Goal: Task Accomplishment & Management: Use online tool/utility

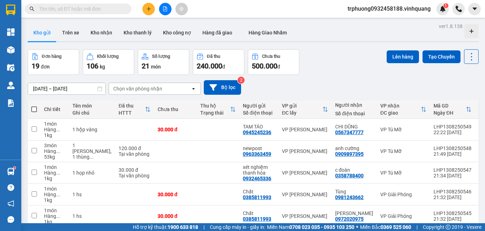
click at [51, 91] on input "11/08/2025 – 13/08/2025" at bounding box center [66, 88] width 77 height 11
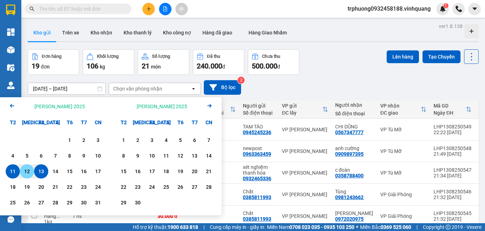
click at [28, 168] on div "12" at bounding box center [27, 171] width 10 height 9
click at [78, 92] on input "12/08/2025 – / /" at bounding box center [66, 88] width 77 height 11
click at [39, 169] on div "13" at bounding box center [41, 171] width 10 height 9
type input "12/08/2025 – 13/08/2025"
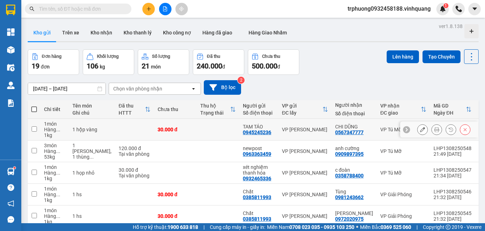
click at [34, 128] on input "checkbox" at bounding box center [34, 128] width 5 height 5
checkbox input "true"
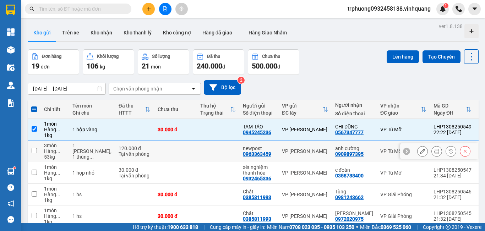
click at [34, 151] on input "checkbox" at bounding box center [34, 150] width 5 height 5
checkbox input "true"
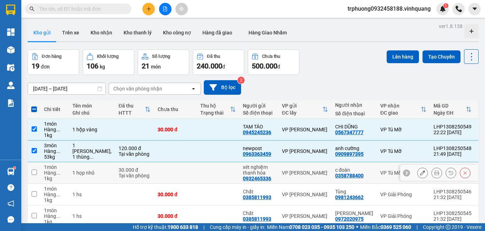
click at [36, 172] on input "checkbox" at bounding box center [34, 172] width 5 height 5
checkbox input "true"
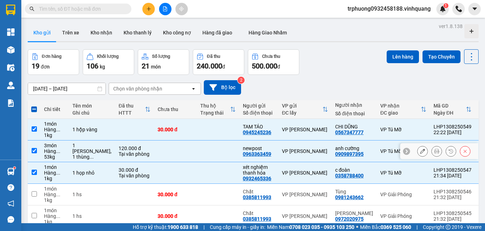
scroll to position [118, 0]
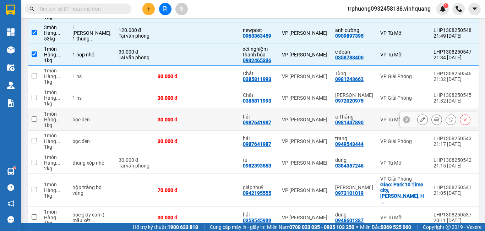
click at [34, 116] on td at bounding box center [34, 120] width 13 height 22
checkbox input "true"
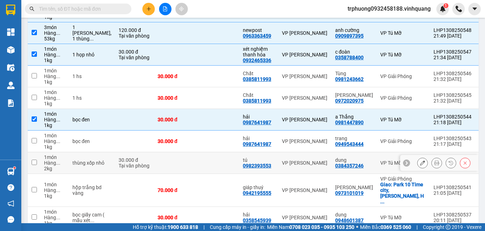
click at [37, 163] on input "checkbox" at bounding box center [34, 162] width 5 height 5
checkbox input "true"
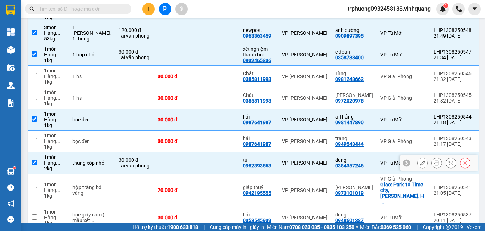
scroll to position [144, 0]
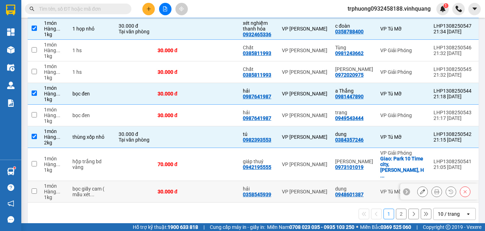
click at [36, 189] on input "checkbox" at bounding box center [34, 191] width 5 height 5
checkbox input "true"
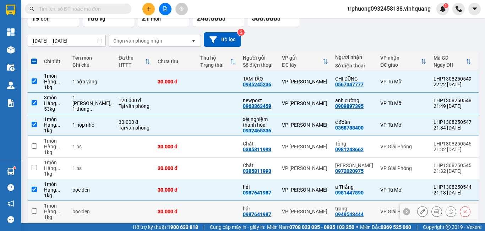
scroll to position [0, 0]
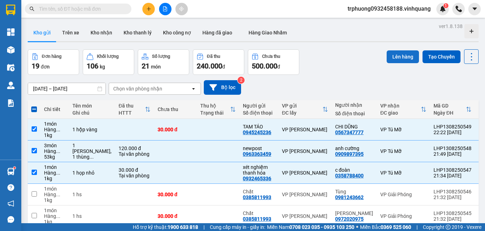
click at [393, 56] on button "Lên hàng" at bounding box center [403, 56] width 32 height 13
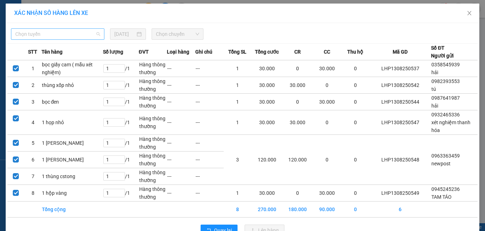
click at [42, 29] on span "Chọn tuyến" at bounding box center [57, 34] width 85 height 11
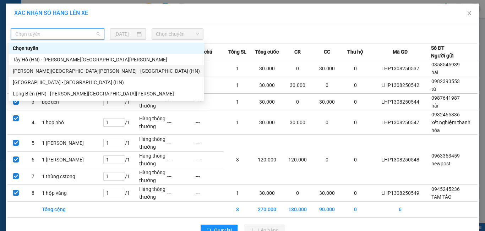
click at [46, 69] on div "[GEOGRAPHIC_DATA] - [GEOGRAPHIC_DATA] (HN)" at bounding box center [106, 71] width 187 height 8
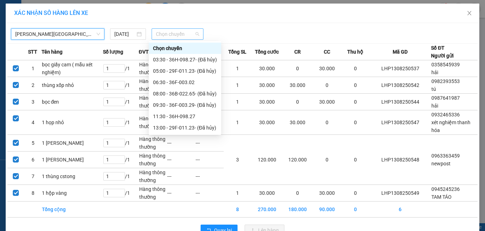
click at [160, 36] on span "Chọn chuyến" at bounding box center [178, 34] width 44 height 11
click at [54, 34] on span "[GEOGRAPHIC_DATA] - [GEOGRAPHIC_DATA] (HN)" at bounding box center [57, 34] width 85 height 11
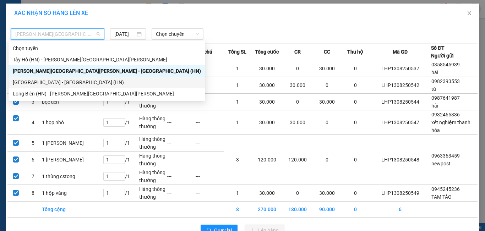
click at [59, 79] on div "[GEOGRAPHIC_DATA] - [GEOGRAPHIC_DATA] (HN)" at bounding box center [107, 82] width 188 height 8
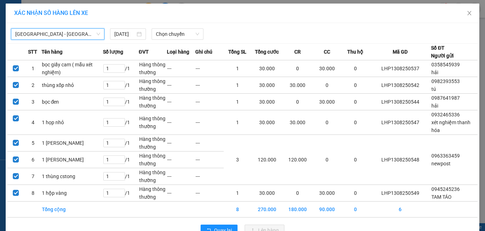
click at [67, 27] on div "Thanh Hóa - Tây Hồ (HN) Thanh Hóa - Tây Hồ (HN) 13/08/2025 Chọn chuyến" at bounding box center [242, 32] width 470 height 15
click at [60, 34] on span "[GEOGRAPHIC_DATA] - [GEOGRAPHIC_DATA] (HN)" at bounding box center [57, 34] width 85 height 11
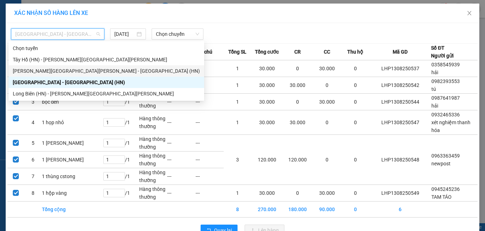
click at [53, 72] on div "[GEOGRAPHIC_DATA] - [GEOGRAPHIC_DATA] (HN)" at bounding box center [106, 71] width 187 height 8
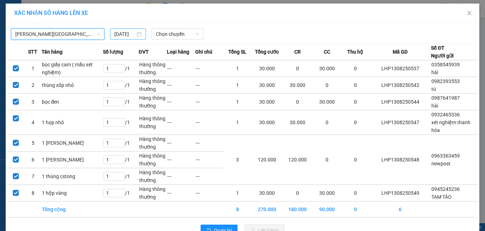
click at [115, 35] on input "[DATE]" at bounding box center [124, 34] width 21 height 8
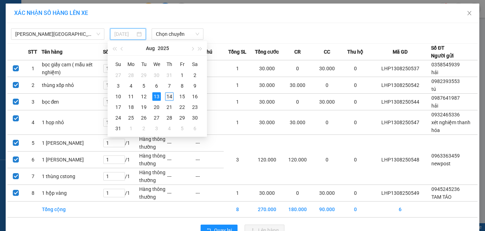
click at [170, 96] on div "14" at bounding box center [169, 96] width 9 height 9
type input "[DATE]"
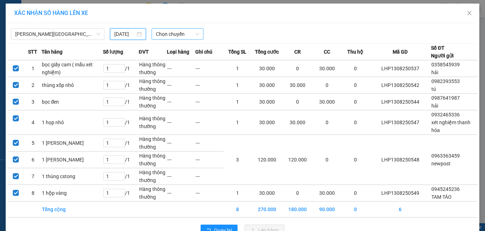
click at [176, 35] on span "Chọn chuyến" at bounding box center [178, 34] width 44 height 11
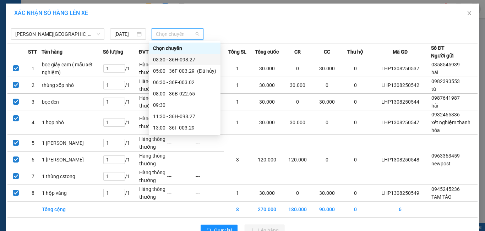
click at [173, 58] on div "03:30 - 36H-098.27" at bounding box center [184, 60] width 63 height 8
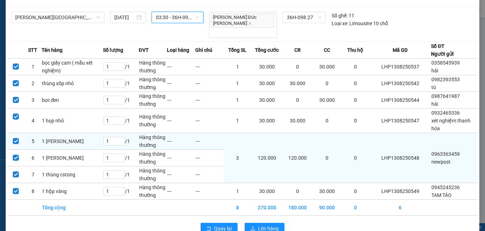
scroll to position [31, 0]
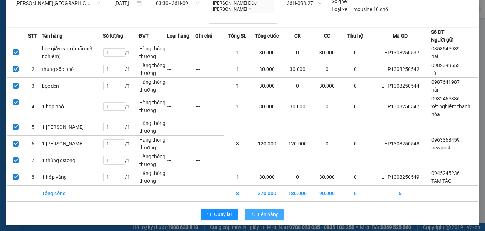
click at [255, 209] on button "Lên hàng" at bounding box center [265, 214] width 40 height 11
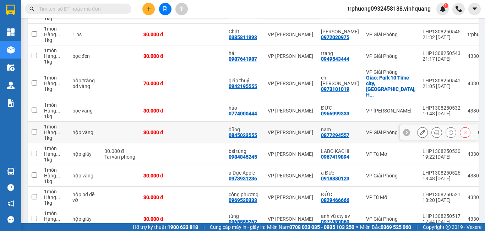
scroll to position [144, 0]
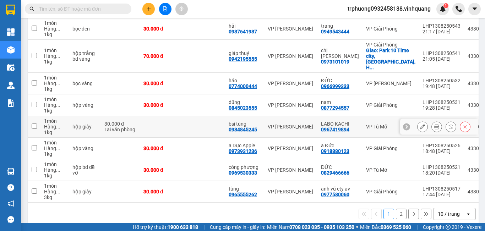
click at [35, 124] on input "checkbox" at bounding box center [34, 126] width 5 height 5
checkbox input "true"
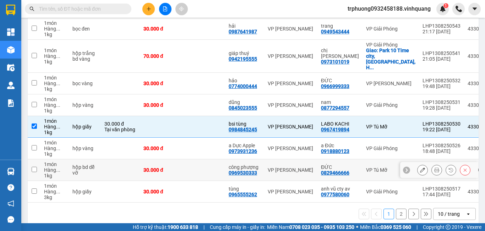
click at [33, 167] on input "checkbox" at bounding box center [34, 169] width 5 height 5
checkbox input "true"
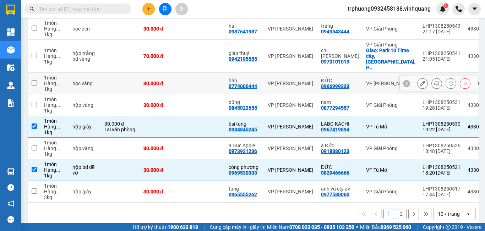
click at [34, 80] on input "checkbox" at bounding box center [34, 82] width 5 height 5
checkbox input "true"
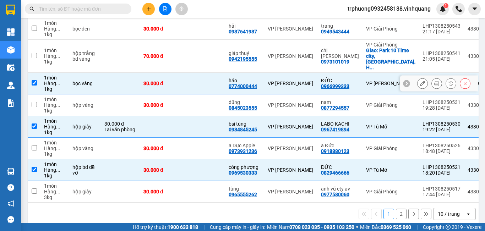
scroll to position [26, 0]
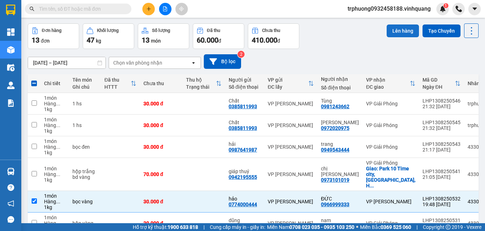
click at [403, 29] on button "Lên hàng" at bounding box center [403, 31] width 32 height 13
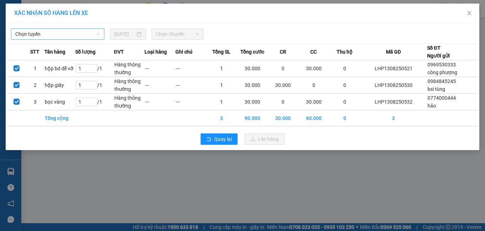
click at [76, 34] on span "Chọn tuyến" at bounding box center [57, 34] width 85 height 11
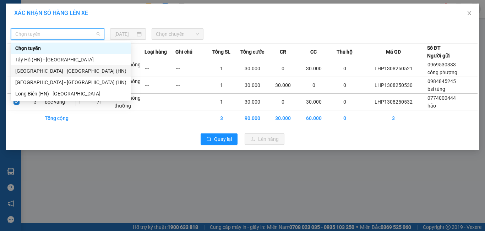
click at [75, 67] on div "[GEOGRAPHIC_DATA] - [GEOGRAPHIC_DATA] (HN)" at bounding box center [70, 71] width 111 height 8
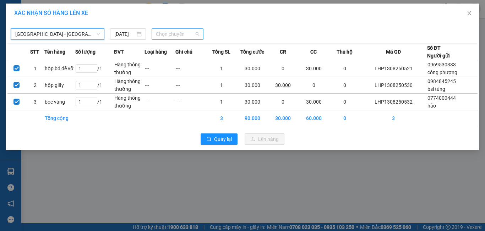
click at [163, 34] on span "Chọn chuyến" at bounding box center [178, 34] width 44 height 11
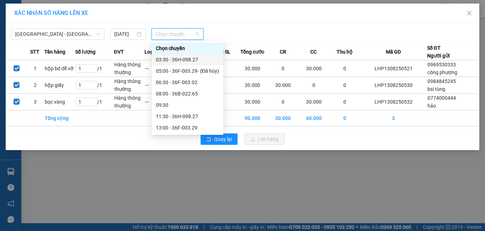
click at [179, 57] on div "03:30 - 36H-098.27" at bounding box center [187, 60] width 63 height 8
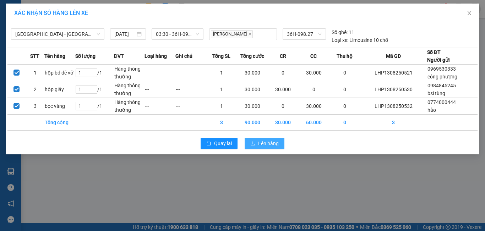
click at [266, 147] on button "Lên hàng" at bounding box center [265, 143] width 40 height 11
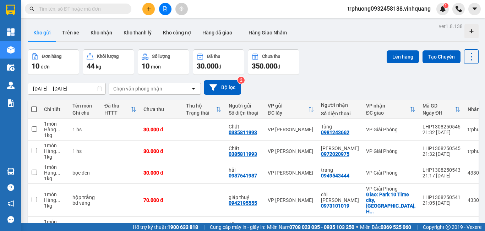
scroll to position [118, 0]
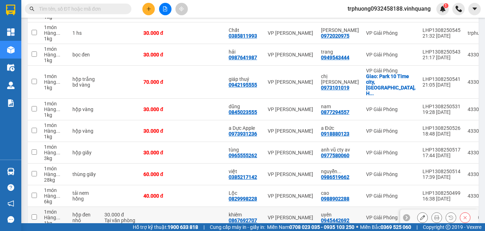
click at [32, 215] on input "checkbox" at bounding box center [34, 217] width 5 height 5
checkbox input "true"
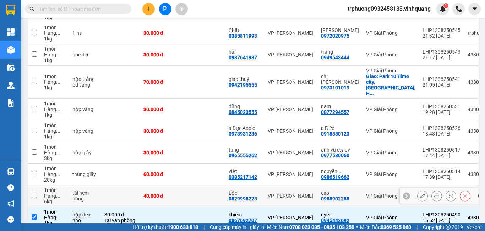
drag, startPoint x: 32, startPoint y: 184, endPoint x: 35, endPoint y: 174, distance: 10.3
click at [33, 193] on input "checkbox" at bounding box center [34, 195] width 5 height 5
checkbox input "true"
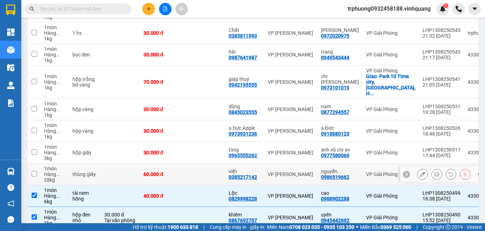
drag, startPoint x: 34, startPoint y: 164, endPoint x: 34, endPoint y: 157, distance: 7.1
click at [34, 171] on input "checkbox" at bounding box center [34, 173] width 5 height 5
checkbox input "true"
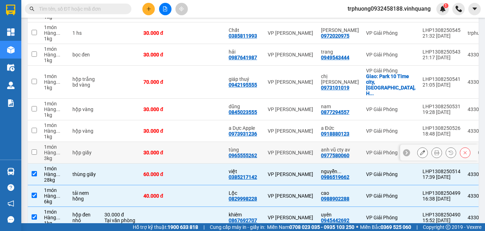
drag, startPoint x: 33, startPoint y: 139, endPoint x: 33, endPoint y: 134, distance: 4.6
click at [33, 150] on input "checkbox" at bounding box center [34, 152] width 5 height 5
checkbox input "true"
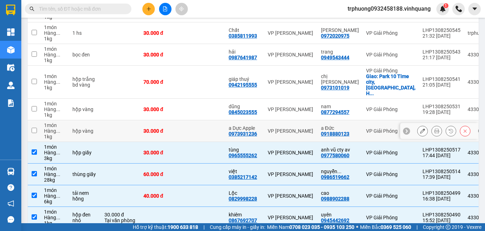
click at [33, 128] on input "checkbox" at bounding box center [34, 130] width 5 height 5
checkbox input "true"
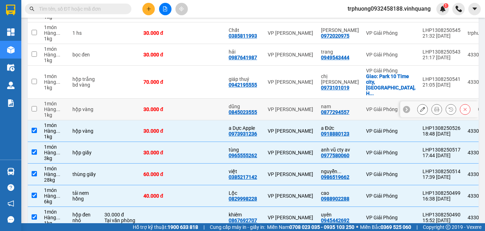
click at [34, 106] on input "checkbox" at bounding box center [34, 108] width 5 height 5
checkbox input "true"
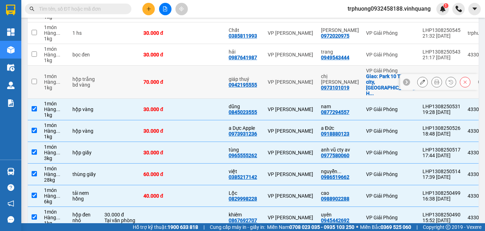
click at [34, 79] on input "checkbox" at bounding box center [34, 81] width 5 height 5
checkbox input "true"
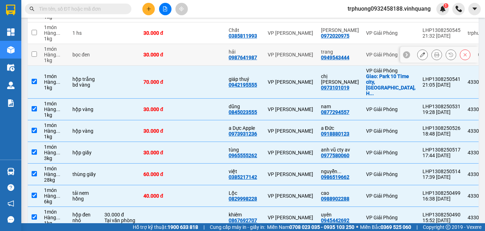
click at [34, 53] on input "checkbox" at bounding box center [34, 53] width 5 height 5
checkbox input "true"
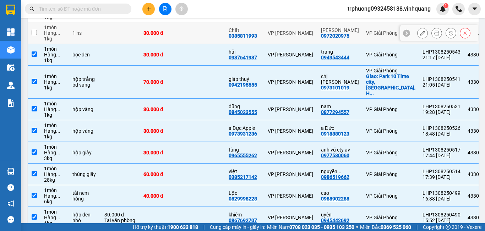
click at [36, 32] on input "checkbox" at bounding box center [34, 32] width 5 height 5
checkbox input "true"
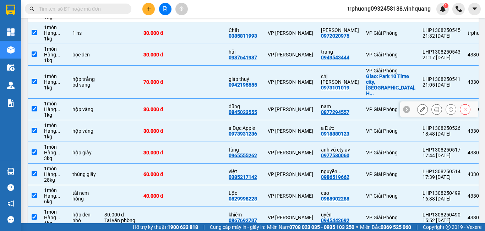
scroll to position [0, 0]
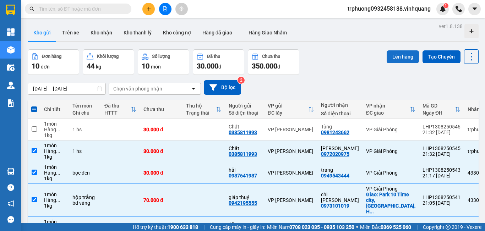
click at [391, 58] on button "Lên hàng" at bounding box center [403, 56] width 32 height 13
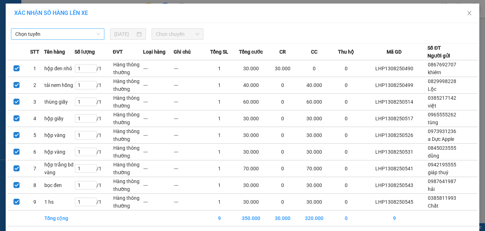
click at [55, 29] on span "Chọn tuyến" at bounding box center [57, 34] width 85 height 11
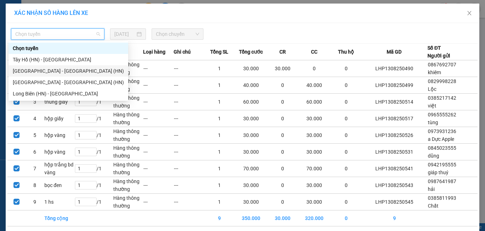
click at [52, 70] on div "[GEOGRAPHIC_DATA] - [GEOGRAPHIC_DATA] (HN)" at bounding box center [68, 71] width 111 height 8
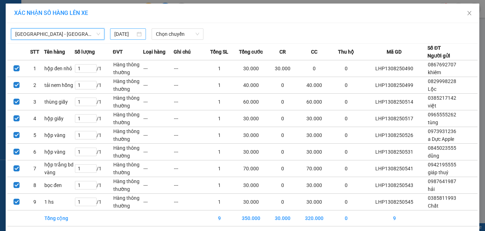
click at [123, 31] on input "[DATE]" at bounding box center [124, 34] width 21 height 8
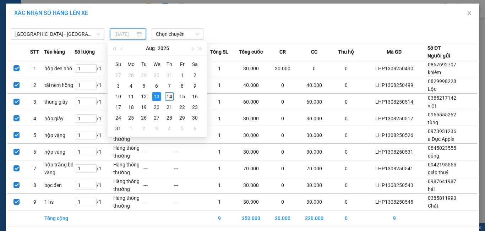
click at [165, 96] on td "14" at bounding box center [169, 96] width 13 height 11
type input "[DATE]"
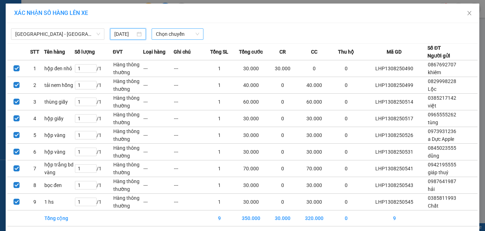
click at [172, 35] on span "Chọn chuyến" at bounding box center [178, 34] width 44 height 11
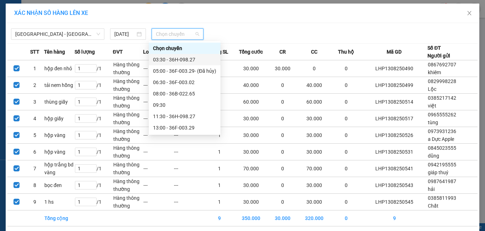
click at [177, 54] on div "03:30 - 36H-098.27" at bounding box center [185, 59] width 72 height 11
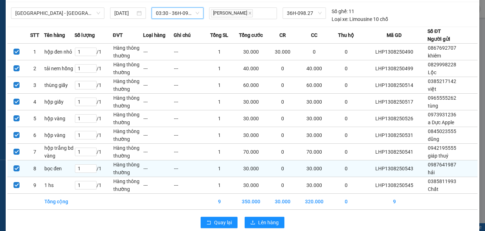
scroll to position [32, 0]
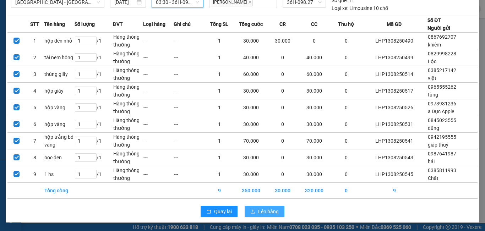
click at [264, 217] on button "Lên hàng" at bounding box center [265, 211] width 40 height 11
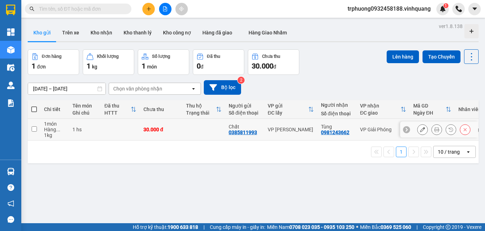
click at [33, 130] on input "checkbox" at bounding box center [34, 128] width 5 height 5
checkbox input "true"
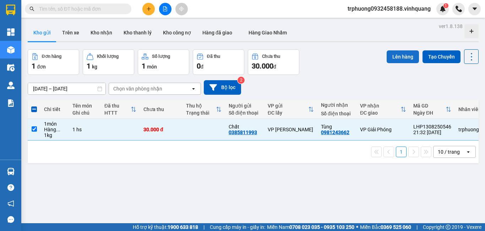
click at [397, 58] on button "Lên hàng" at bounding box center [403, 56] width 32 height 13
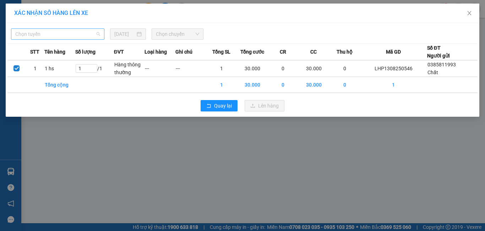
click at [65, 36] on span "Chọn tuyến" at bounding box center [57, 34] width 85 height 11
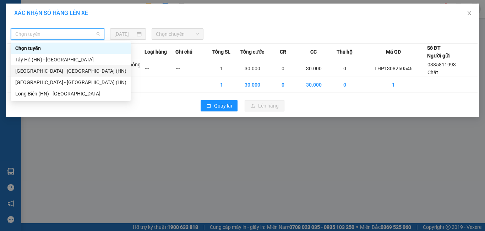
click at [56, 71] on div "[GEOGRAPHIC_DATA] - [GEOGRAPHIC_DATA] (HN)" at bounding box center [70, 71] width 111 height 8
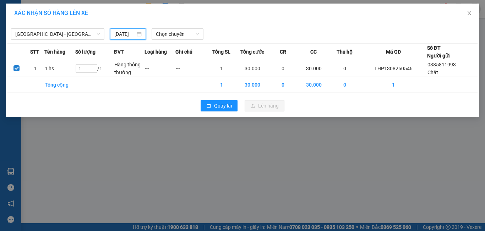
click at [128, 34] on input "[DATE]" at bounding box center [124, 34] width 21 height 8
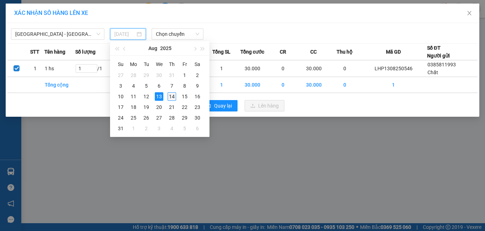
click at [170, 95] on div "14" at bounding box center [172, 96] width 9 height 9
type input "[DATE]"
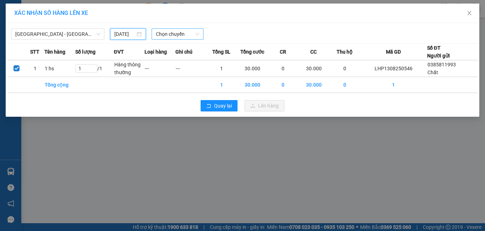
click at [174, 32] on span "Chọn chuyến" at bounding box center [178, 34] width 44 height 11
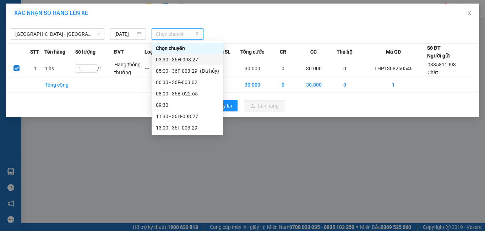
click at [186, 60] on div "03:30 - 36H-098.27" at bounding box center [187, 60] width 63 height 8
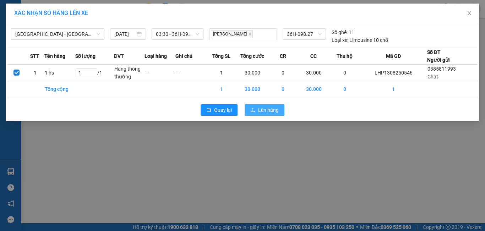
click at [261, 114] on button "Lên hàng" at bounding box center [265, 109] width 40 height 11
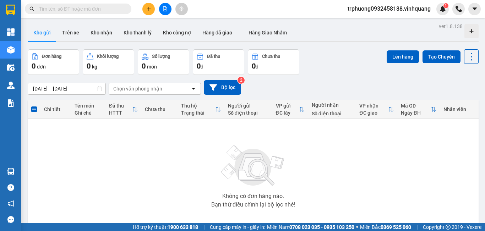
click at [357, 8] on span "trphuong0932458188.vinhquang" at bounding box center [389, 8] width 94 height 9
click at [375, 22] on span "Đăng xuất" at bounding box center [392, 22] width 80 height 8
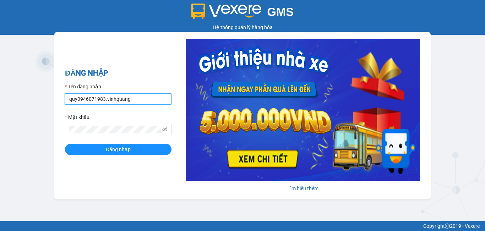
click at [137, 98] on input "quy0946071983.vinhquang" at bounding box center [118, 98] width 107 height 11
type input "trphuong0932458188.vinhquang"
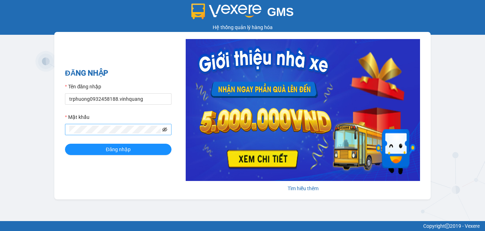
click at [166, 128] on icon "eye-invisible" at bounding box center [164, 130] width 5 height 4
click at [144, 148] on button "Đăng nhập" at bounding box center [118, 149] width 107 height 11
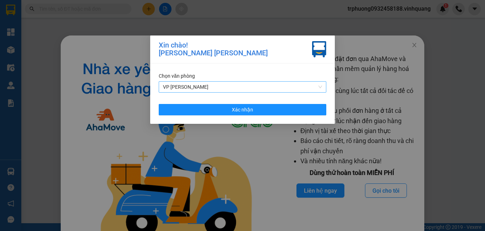
click at [215, 84] on span "VP [PERSON_NAME]" at bounding box center [242, 87] width 159 height 11
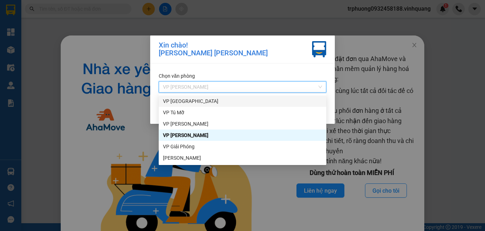
click at [209, 101] on div "VP PHÚ SƠN" at bounding box center [242, 101] width 159 height 8
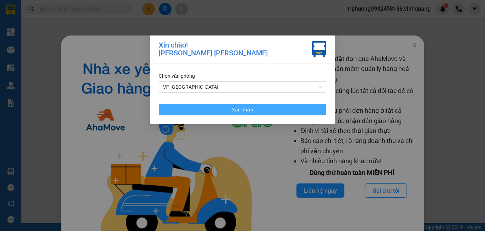
click at [231, 114] on button "Xác nhận" at bounding box center [243, 109] width 168 height 11
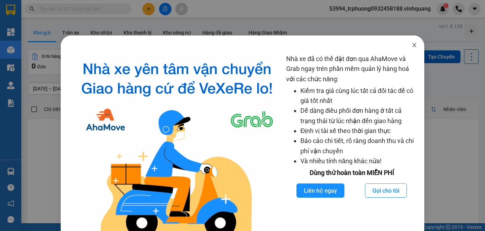
click at [411, 39] on span "Close" at bounding box center [415, 46] width 20 height 20
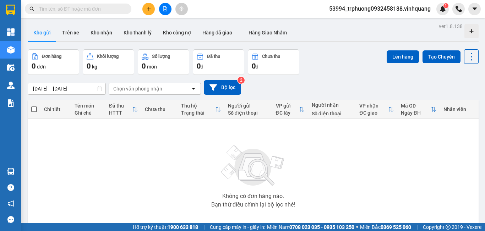
click at [363, 6] on span "53994_trphuong0932458188.vinhquang" at bounding box center [380, 8] width 113 height 9
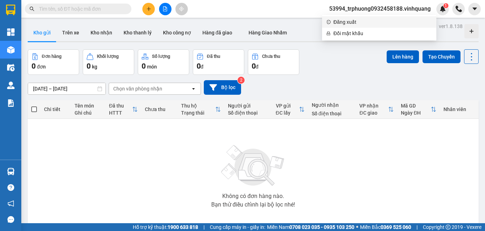
click at [347, 21] on span "Đăng xuất" at bounding box center [383, 22] width 99 height 8
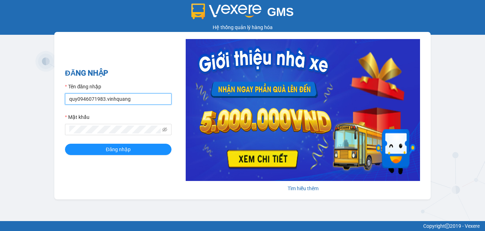
click at [139, 95] on input "quy0946071983.vinhquang" at bounding box center [118, 98] width 107 height 11
type input "trphuong0932458188.vinhquang"
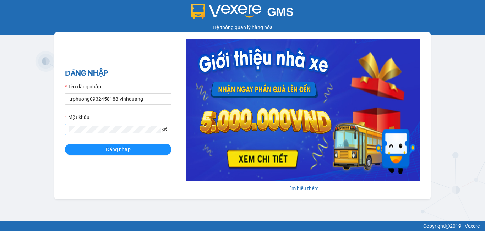
click at [162, 130] on icon "eye-invisible" at bounding box center [164, 129] width 5 height 5
click at [148, 145] on button "Đăng nhập" at bounding box center [118, 149] width 107 height 11
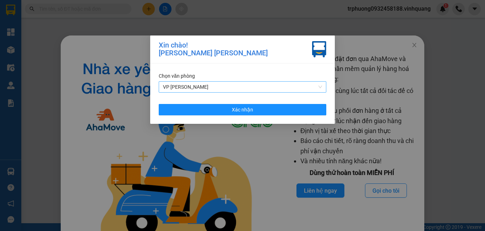
click at [227, 87] on span "VP [PERSON_NAME]" at bounding box center [242, 87] width 159 height 11
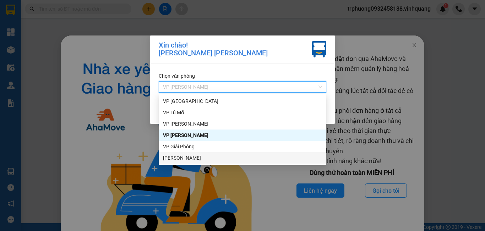
click at [204, 159] on div "VP DƯƠNG ĐÌNH NGHỆ" at bounding box center [242, 158] width 159 height 8
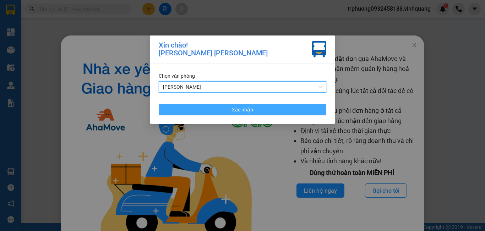
click at [269, 107] on button "Xác nhận" at bounding box center [243, 109] width 168 height 11
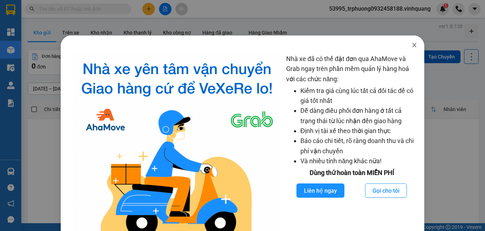
click at [412, 44] on icon "close" at bounding box center [415, 45] width 6 height 6
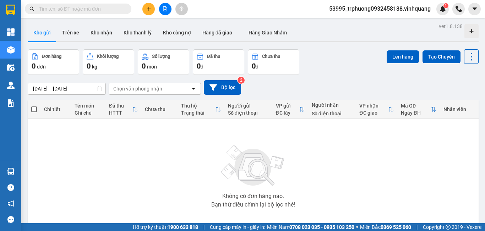
click at [380, 2] on div "Kết quả tìm kiếm ( 0 ) Bộ lọc No Data 53995_trphuong0932458188.vinhquang 1" at bounding box center [242, 9] width 485 height 18
click at [378, 6] on span "53995_trphuong0932458188.vinhquang" at bounding box center [380, 8] width 113 height 9
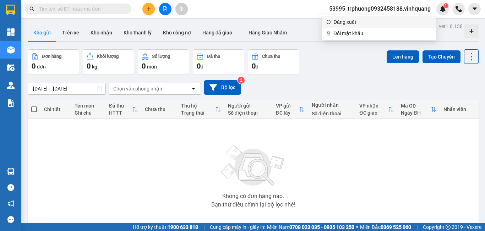
click at [360, 19] on span "Đăng xuất" at bounding box center [383, 22] width 99 height 8
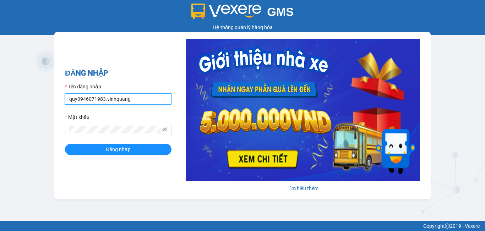
click at [156, 100] on input "quy0946071983.vinhquang" at bounding box center [118, 98] width 107 height 11
type input "trphuong0932458188.vinhquang"
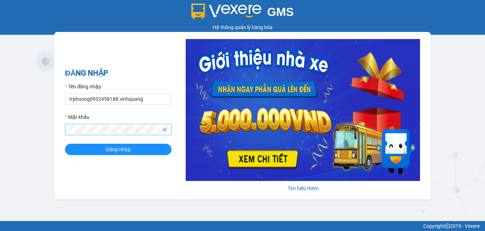
click at [168, 131] on span at bounding box center [118, 129] width 107 height 11
click at [162, 129] on icon "eye-invisible" at bounding box center [164, 129] width 5 height 5
click at [136, 158] on div "ĐĂNG NHẬP Tên đăng nhập trphuong0932458188.vinhquang Mật khẩu Đăng nhập" at bounding box center [118, 115] width 107 height 97
click at [136, 153] on button "Đăng nhập" at bounding box center [118, 149] width 107 height 11
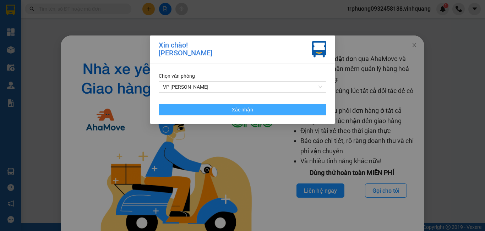
click at [247, 108] on span "Xác nhận" at bounding box center [242, 110] width 21 height 8
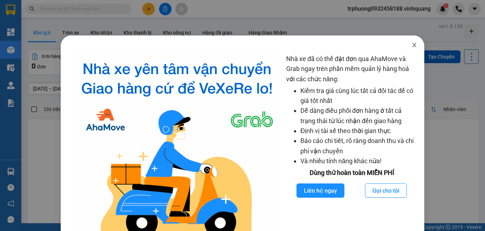
click at [413, 44] on icon "close" at bounding box center [415, 45] width 4 height 4
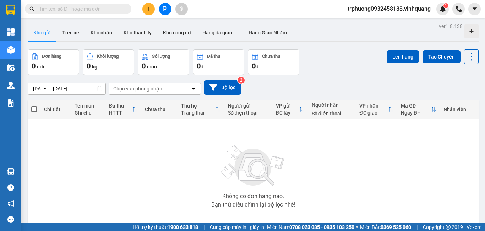
click at [160, 7] on button at bounding box center [165, 9] width 12 height 12
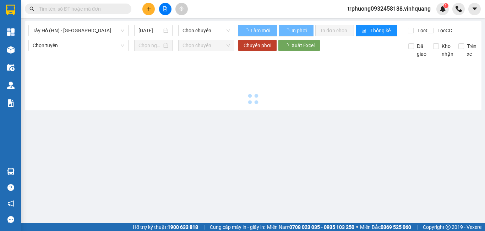
type input "[DATE]"
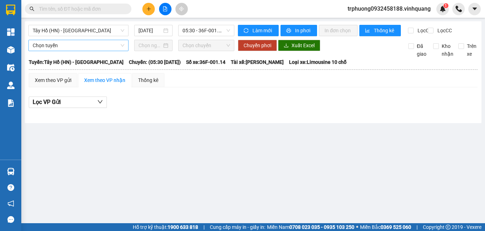
click at [85, 51] on span "Chọn tuyến" at bounding box center [79, 45] width 92 height 11
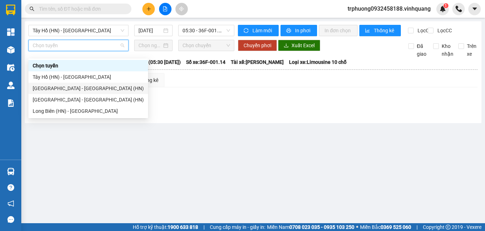
click at [75, 87] on div "[GEOGRAPHIC_DATA] - [GEOGRAPHIC_DATA] (HN)" at bounding box center [88, 89] width 111 height 8
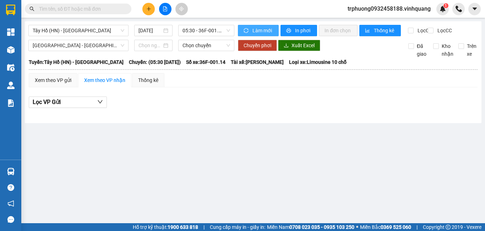
click at [253, 31] on span "Làm mới" at bounding box center [263, 31] width 21 height 8
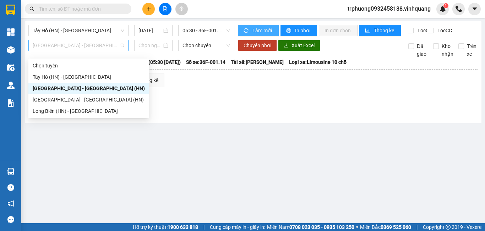
click at [87, 51] on span "[GEOGRAPHIC_DATA] - [GEOGRAPHIC_DATA] (HN)" at bounding box center [79, 45] width 92 height 11
click at [88, 100] on div "[GEOGRAPHIC_DATA] - [GEOGRAPHIC_DATA] (HN)" at bounding box center [89, 100] width 112 height 8
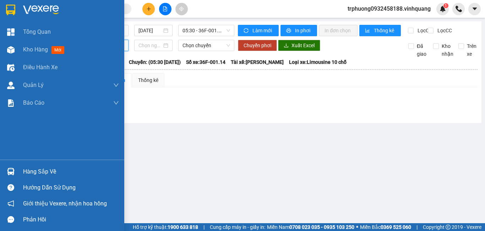
click at [39, 170] on div "Hàng sắp về" at bounding box center [71, 172] width 96 height 11
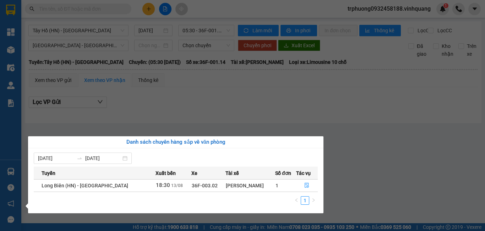
click at [243, 121] on section "Kết quả tìm kiếm ( 0 ) Bộ lọc No Data trphuong0932458188.vinhquang 1 Tổng Quan …" at bounding box center [242, 115] width 485 height 231
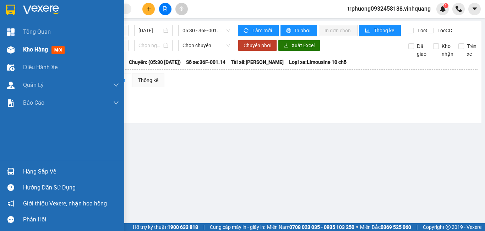
click at [34, 49] on span "Kho hàng" at bounding box center [35, 49] width 25 height 7
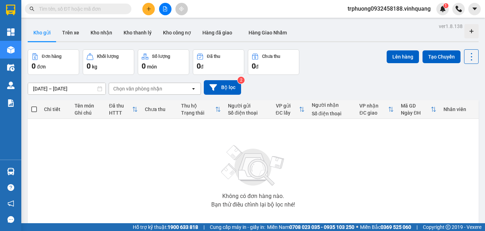
click at [82, 9] on input "text" at bounding box center [81, 9] width 84 height 8
click at [162, 9] on button at bounding box center [165, 9] width 12 height 12
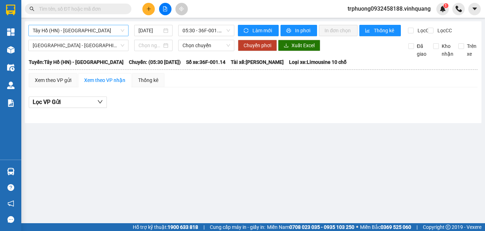
click at [64, 31] on span "Tây Hồ (HN) - [GEOGRAPHIC_DATA]" at bounding box center [79, 30] width 92 height 11
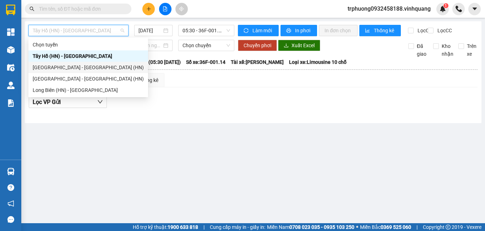
click at [66, 67] on div "[GEOGRAPHIC_DATA] - [GEOGRAPHIC_DATA] (HN)" at bounding box center [88, 68] width 111 height 8
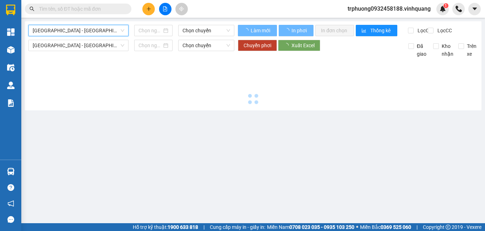
type input "[DATE]"
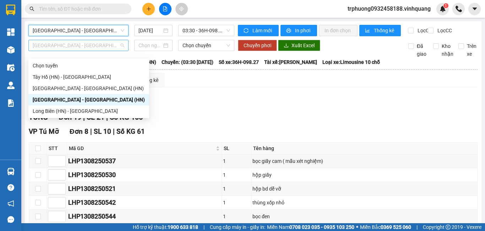
click at [96, 48] on span "[GEOGRAPHIC_DATA] - [GEOGRAPHIC_DATA] (HN)" at bounding box center [79, 45] width 92 height 11
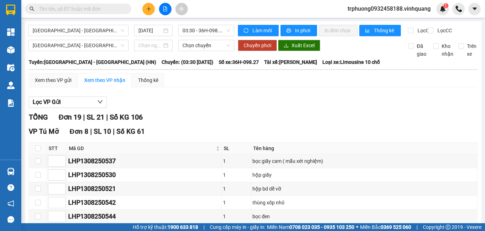
click at [206, 119] on div "TỔNG Đơn 19 | SL 21 | Số KG 106" at bounding box center [253, 117] width 449 height 11
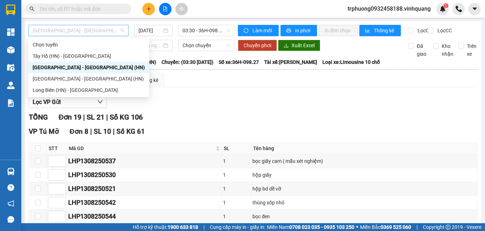
click at [108, 28] on span "[GEOGRAPHIC_DATA] - [GEOGRAPHIC_DATA] (HN)" at bounding box center [79, 30] width 92 height 11
click at [90, 67] on div "[GEOGRAPHIC_DATA] - [GEOGRAPHIC_DATA] (HN)" at bounding box center [89, 68] width 112 height 8
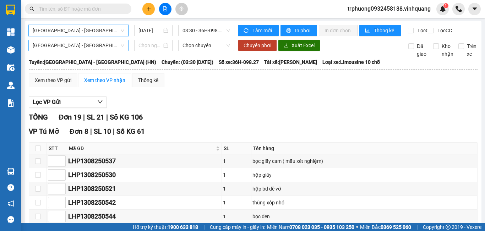
click at [98, 49] on span "[GEOGRAPHIC_DATA] - [GEOGRAPHIC_DATA] (HN)" at bounding box center [79, 45] width 92 height 11
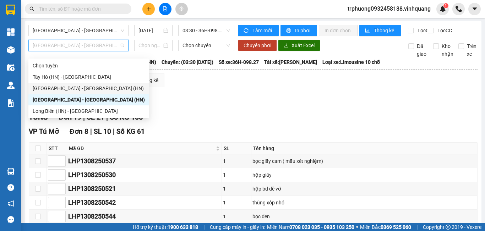
click at [99, 84] on div "[GEOGRAPHIC_DATA] - [GEOGRAPHIC_DATA] (HN)" at bounding box center [88, 88] width 121 height 11
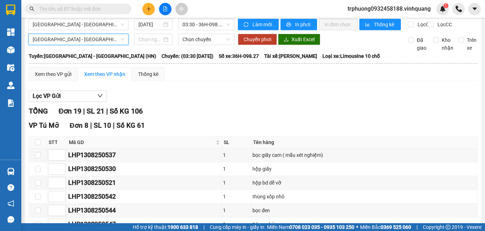
scroll to position [124, 0]
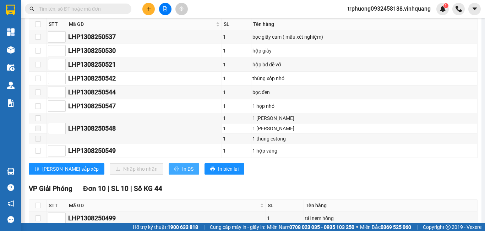
click at [174, 172] on span "printer" at bounding box center [176, 170] width 5 height 6
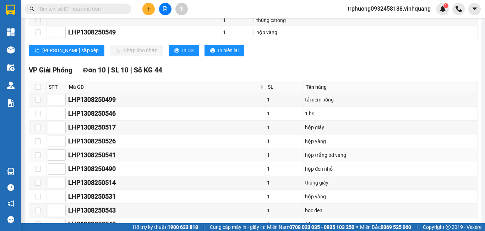
scroll to position [361, 0]
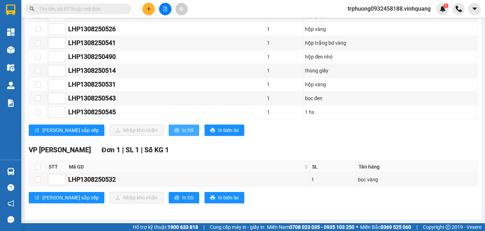
click at [182, 131] on span "In DS" at bounding box center [187, 130] width 11 height 8
click at [174, 196] on icon "printer" at bounding box center [176, 197] width 5 height 5
